Goal: Navigation & Orientation: Understand site structure

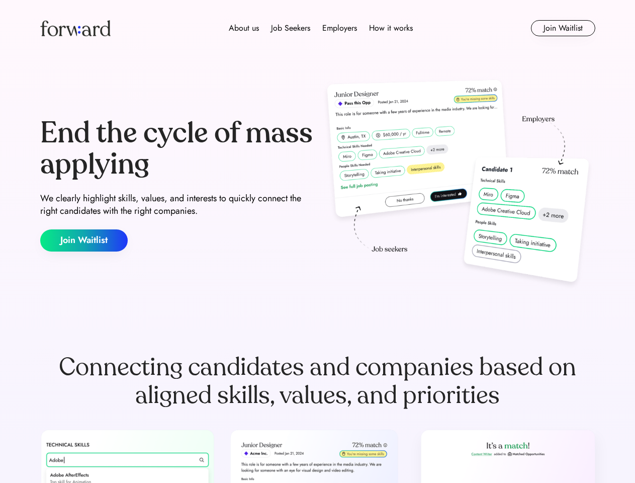
click at [317, 241] on div "End the cycle of mass applying We clearly highlight skills, values, and interes…" at bounding box center [317, 184] width 555 height 216
click at [318, 28] on div "About us Job Seekers Employers How it works" at bounding box center [321, 28] width 396 height 12
click at [75, 28] on img at bounding box center [75, 28] width 70 height 16
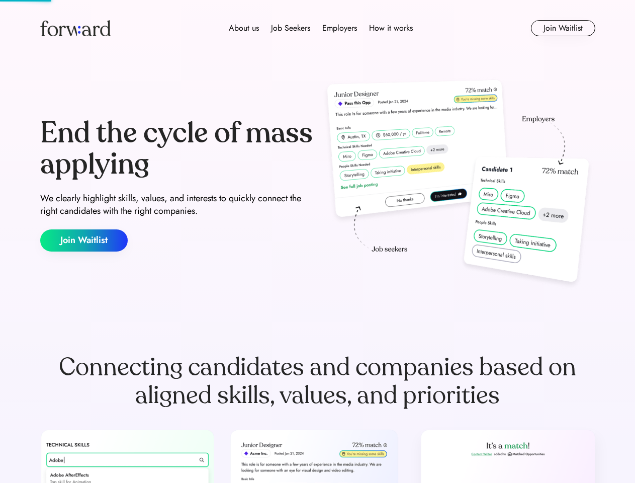
click at [321, 28] on div "About us Job Seekers Employers How it works" at bounding box center [321, 28] width 396 height 12
click at [244, 28] on div "About us" at bounding box center [244, 28] width 30 height 12
click at [291, 28] on div "Job Seekers" at bounding box center [290, 28] width 39 height 12
click at [340, 28] on div "Employers" at bounding box center [339, 28] width 35 height 12
click at [390, 28] on div "How it works" at bounding box center [391, 28] width 44 height 12
